Goal: Complete application form: Complete application form

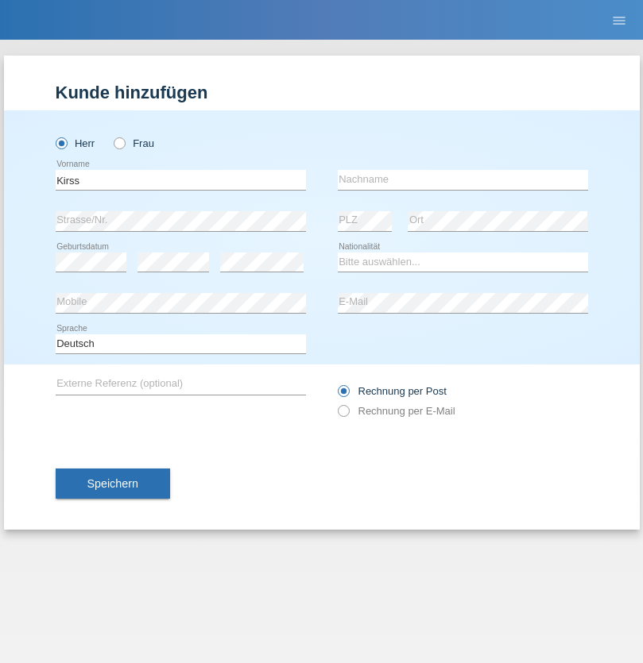
type input "Kirss"
click at [462, 180] on input "text" at bounding box center [463, 180] width 250 height 20
type input "Edijs"
select select "LV"
select select "C"
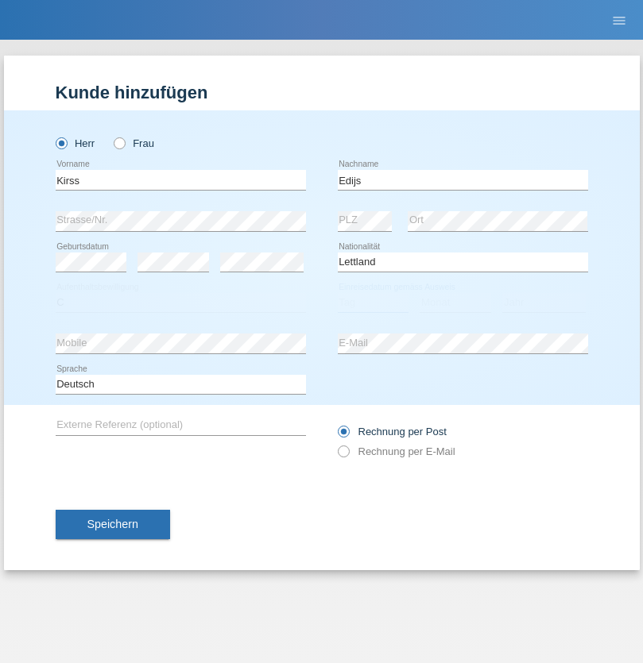
select select "31"
select select "01"
select select "2016"
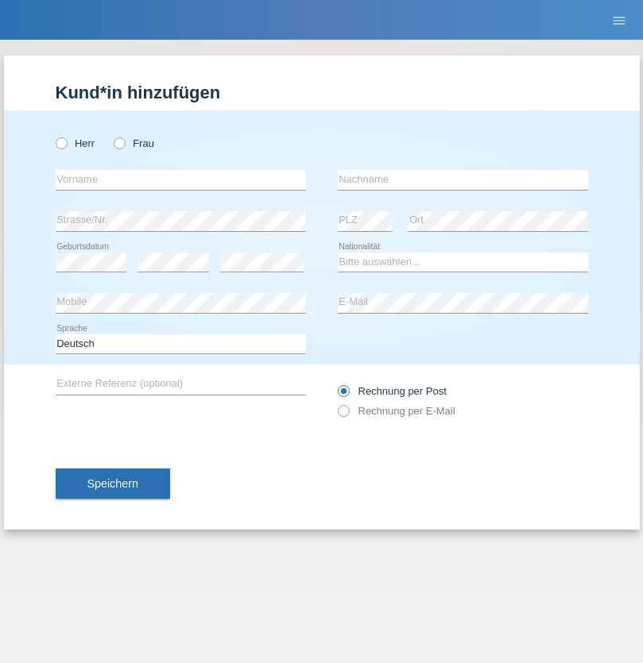
radio input "true"
click at [180, 180] on input "text" at bounding box center [181, 180] width 250 height 20
type input "Laura"
click at [462, 180] on input "text" at bounding box center [463, 180] width 250 height 20
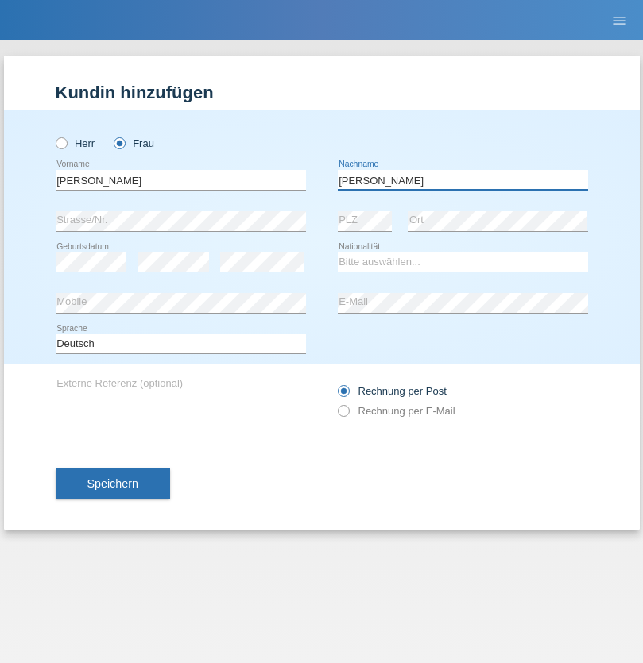
type input "Hallis"
select select "CH"
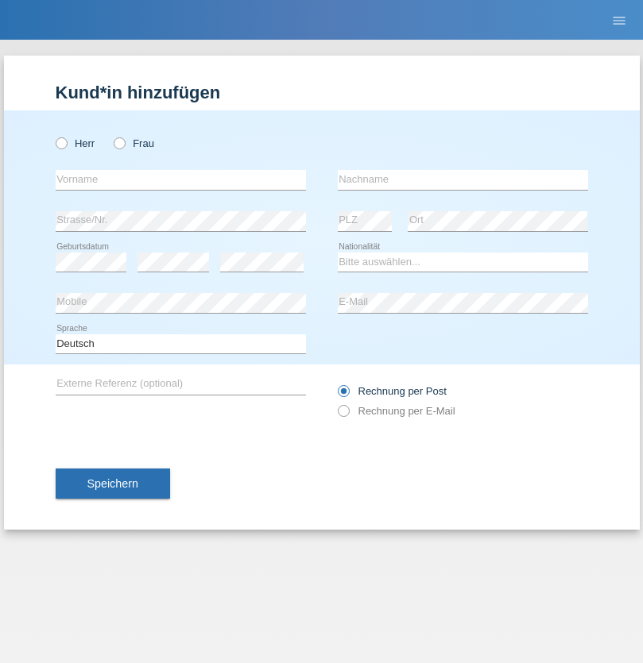
radio input "true"
click at [180, 180] on input "text" at bounding box center [181, 180] width 250 height 20
type input "István"
click at [462, 180] on input "text" at bounding box center [463, 180] width 250 height 20
type input "Bíró"
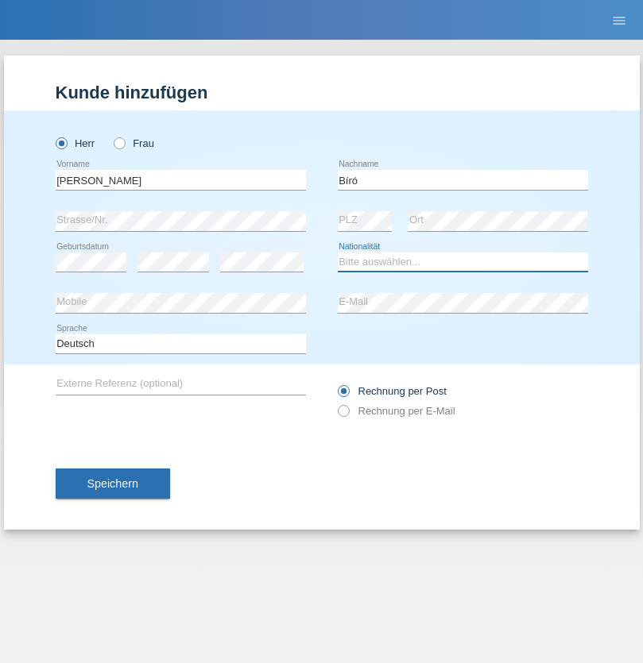
select select "HU"
select select "C"
select select "17"
select select "06"
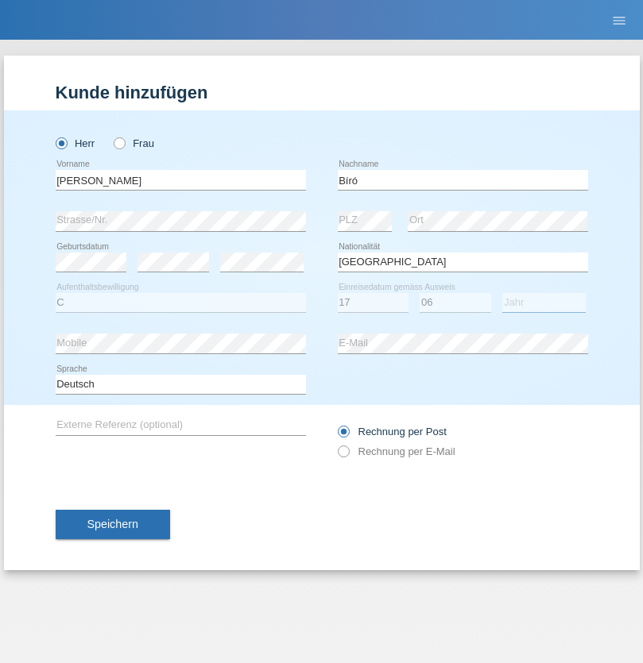
select select "2018"
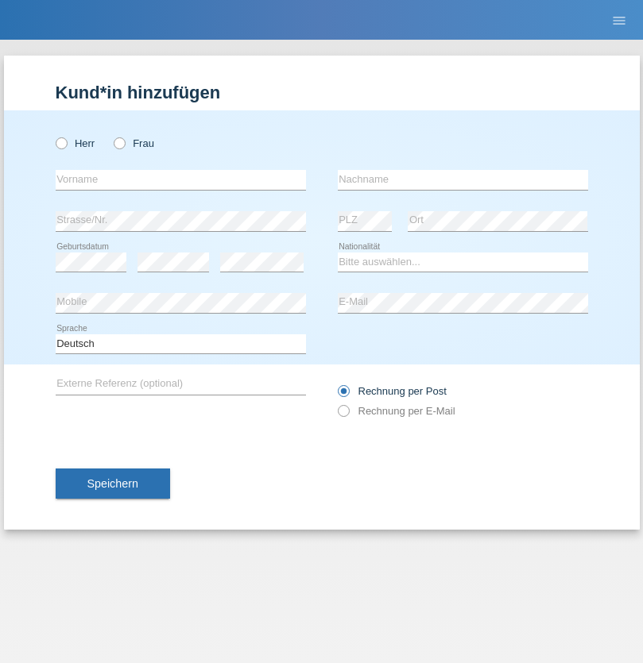
radio input "true"
click at [180, 180] on input "text" at bounding box center [181, 180] width 250 height 20
type input "[PERSON_NAME]"
click at [462, 180] on input "text" at bounding box center [463, 180] width 250 height 20
type input "Giezendanner"
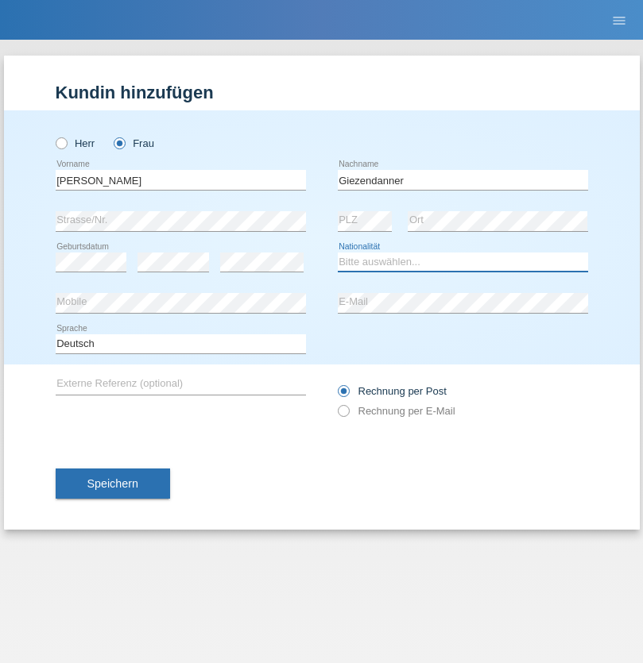
select select "CH"
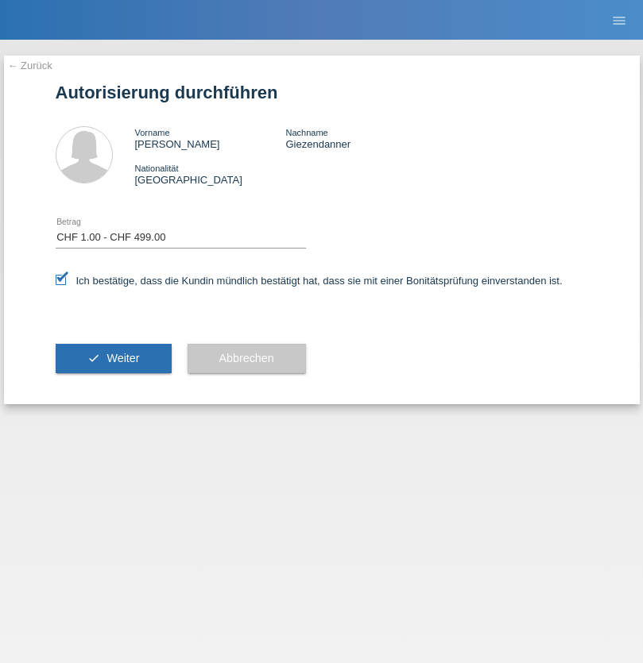
select select "1"
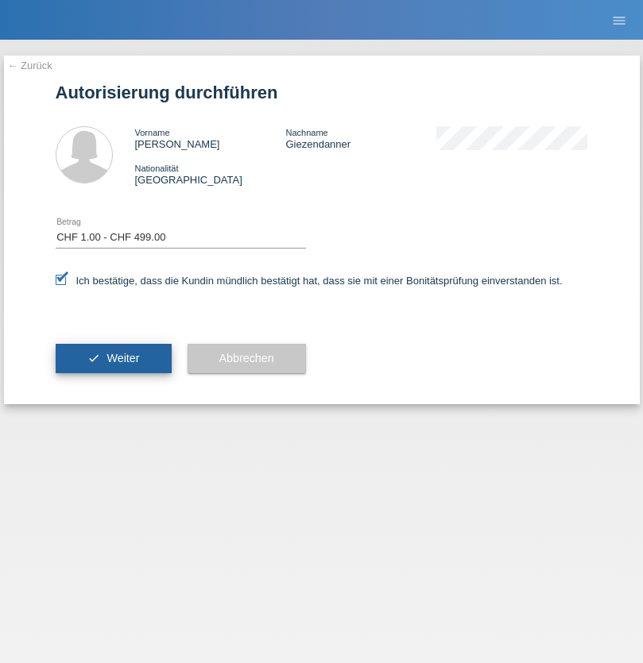
click at [113, 358] on span "Weiter" at bounding box center [122, 358] width 33 height 13
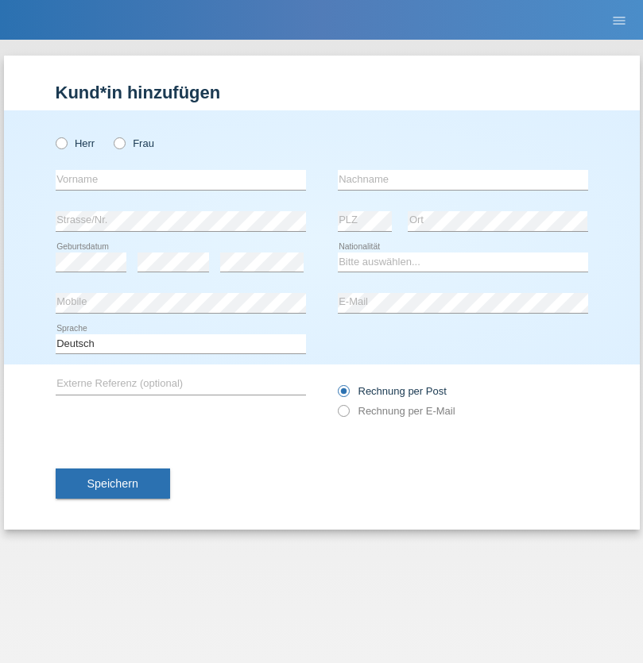
radio input "true"
click at [180, 180] on input "text" at bounding box center [181, 180] width 250 height 20
type input "Sania"
click at [462, 180] on input "text" at bounding box center [463, 180] width 250 height 20
type input "AJRUlli"
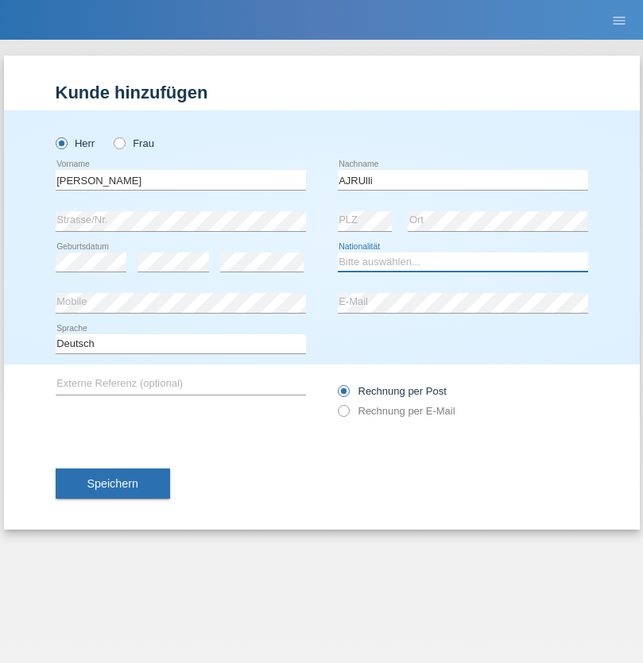
select select "CH"
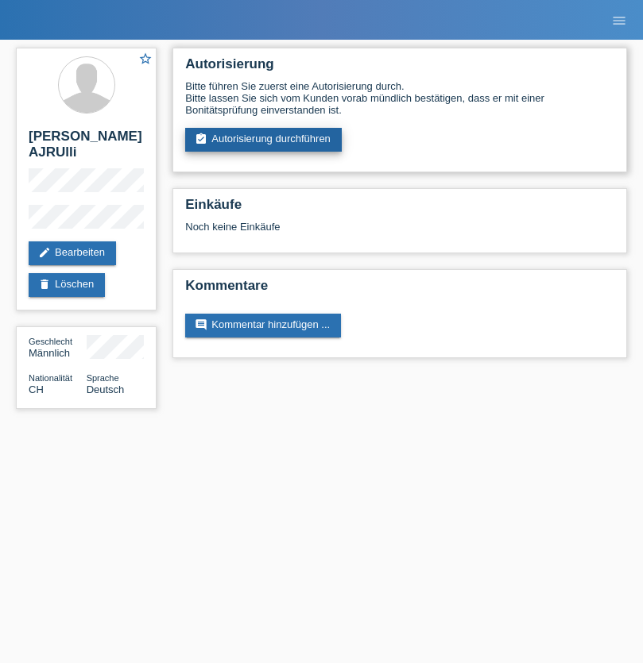
click at [264, 140] on link "assignment_turned_in Autorisierung durchführen" at bounding box center [263, 140] width 157 height 24
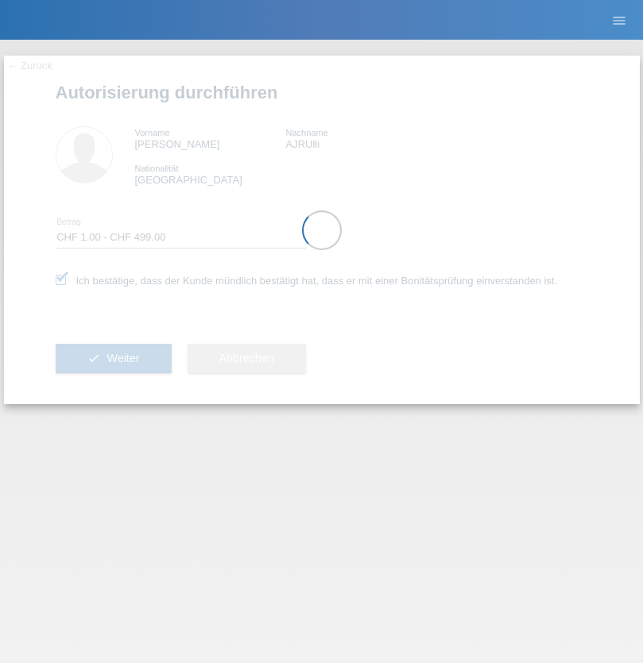
select select "1"
